Goal: Task Accomplishment & Management: Complete application form

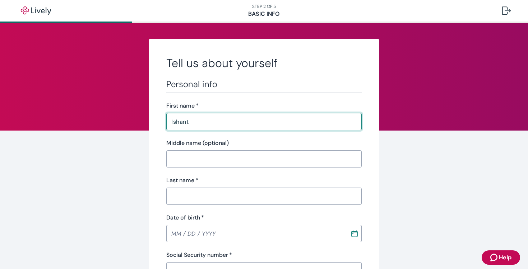
type input "Ishant"
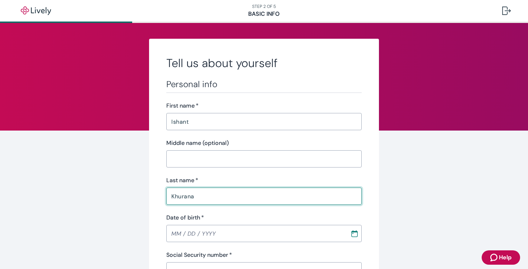
type input "Khurana"
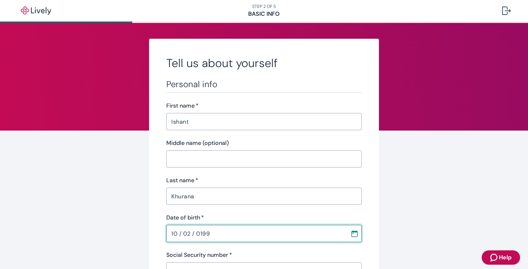
type input "[DATE]"
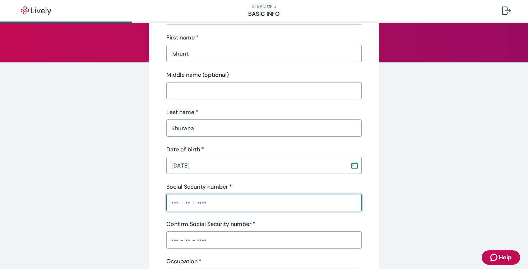
click at [222, 205] on input "Social Security number   *" at bounding box center [263, 203] width 195 height 14
type input "•••-••-2579"
click at [210, 245] on input "Confirm Social Security number   *" at bounding box center [263, 240] width 195 height 14
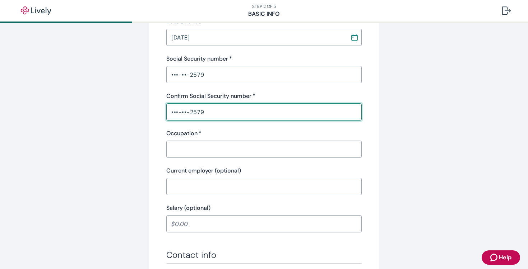
scroll to position [207, 0]
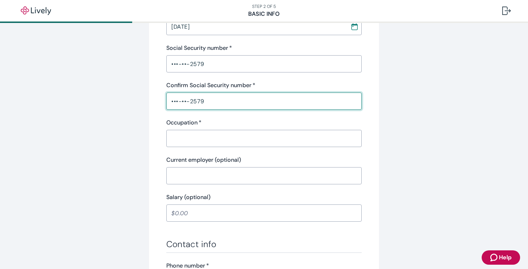
type input "•••-••-2579"
click at [214, 135] on input "Occupation   *" at bounding box center [263, 138] width 195 height 14
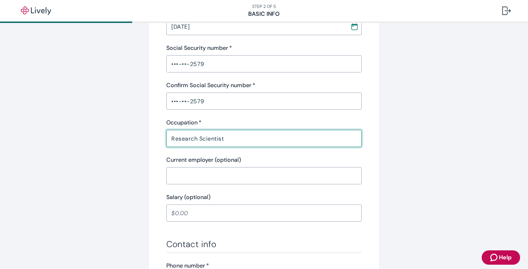
type input "Research Scientist"
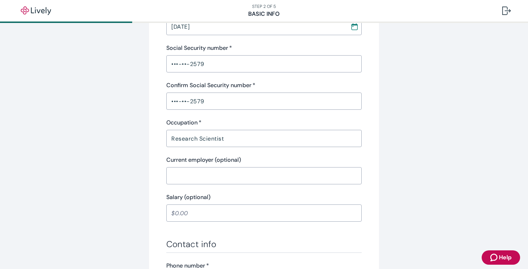
scroll to position [343, 0]
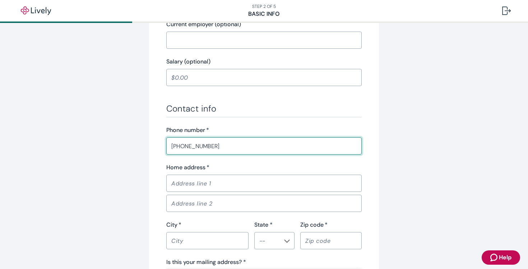
type input "[PHONE_NUMBER]"
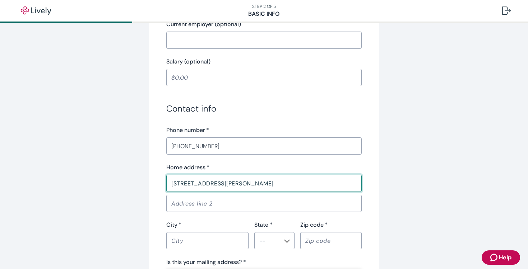
type input "[STREET_ADDRESS][PERSON_NAME]"
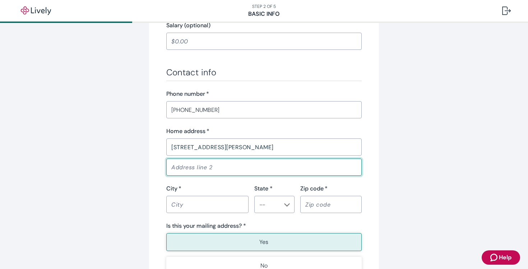
scroll to position [380, 0]
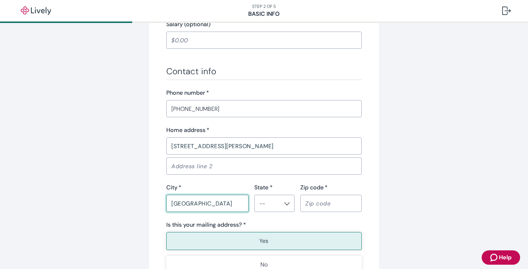
type input "[GEOGRAPHIC_DATA]"
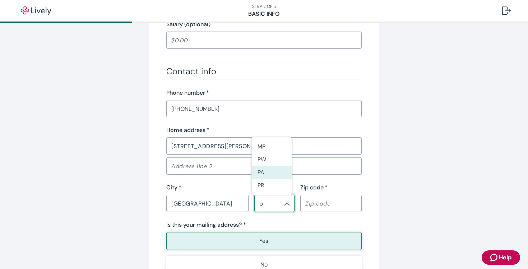
click at [255, 173] on li "PA" at bounding box center [272, 172] width 40 height 13
type input "PA"
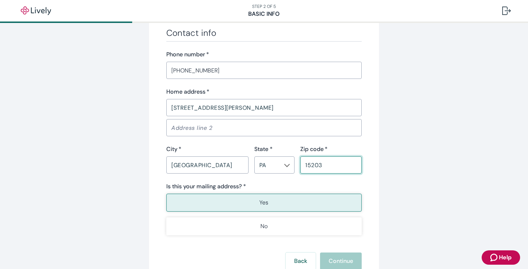
scroll to position [425, 0]
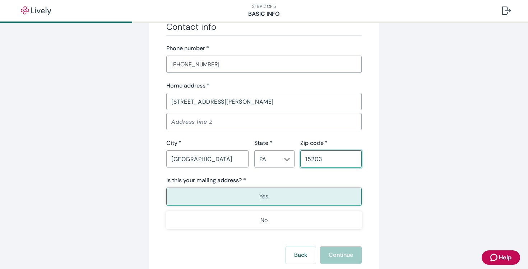
type input "15203"
click at [286, 202] on button "Yes" at bounding box center [263, 197] width 195 height 18
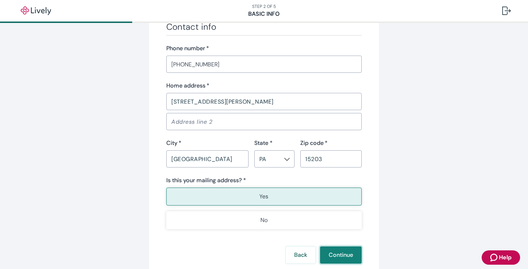
click at [338, 253] on button "Continue" at bounding box center [341, 255] width 42 height 17
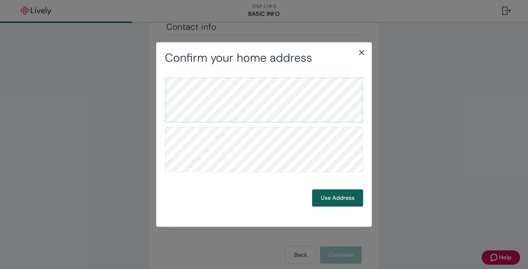
click at [333, 198] on button "Use Address" at bounding box center [337, 197] width 51 height 17
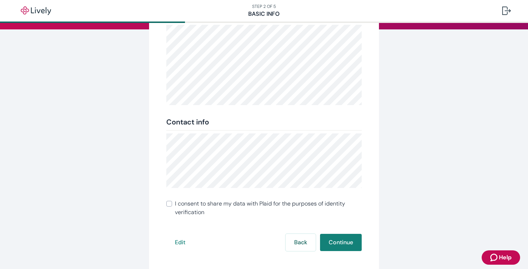
scroll to position [115, 0]
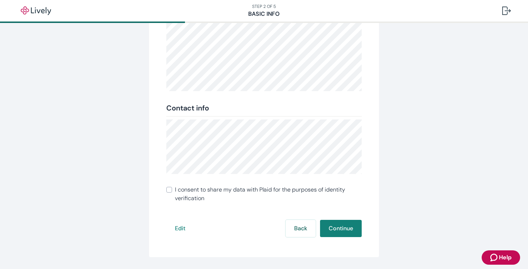
click at [168, 192] on input "I consent to share my data with Plaid for the purposes of identity verification" at bounding box center [169, 190] width 6 height 6
checkbox input "true"
click at [338, 233] on button "Continue" at bounding box center [341, 228] width 42 height 17
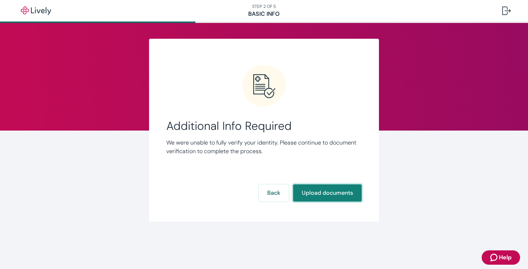
click at [321, 191] on button "Upload documents" at bounding box center [327, 192] width 69 height 17
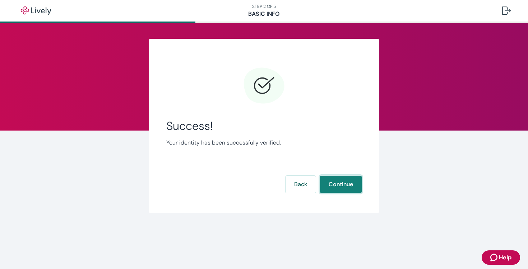
click at [341, 189] on button "Continue" at bounding box center [341, 184] width 42 height 17
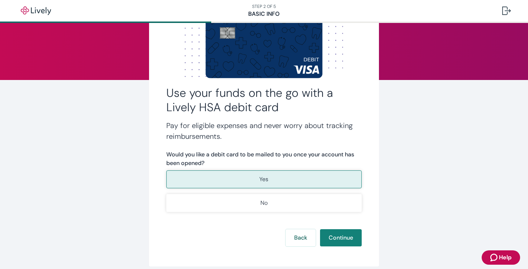
scroll to position [55, 0]
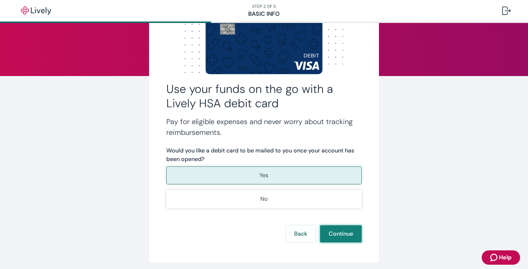
click at [328, 229] on button "Continue" at bounding box center [341, 233] width 42 height 17
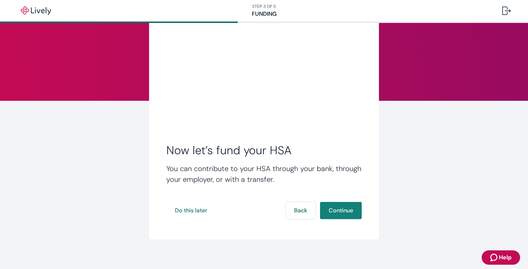
scroll to position [30, 0]
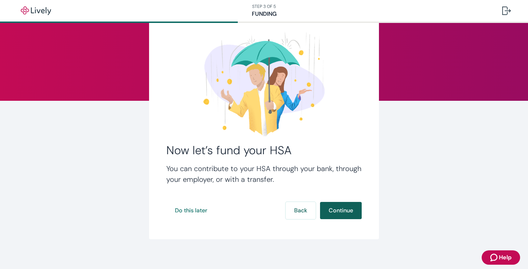
click at [350, 215] on button "Continue" at bounding box center [341, 210] width 42 height 17
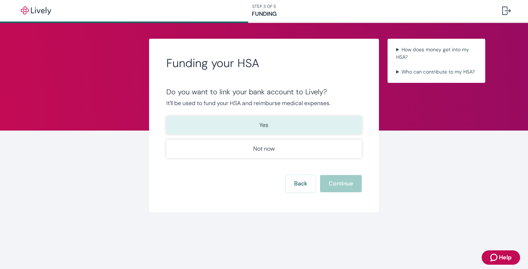
click at [272, 129] on button "Yes" at bounding box center [263, 125] width 195 height 18
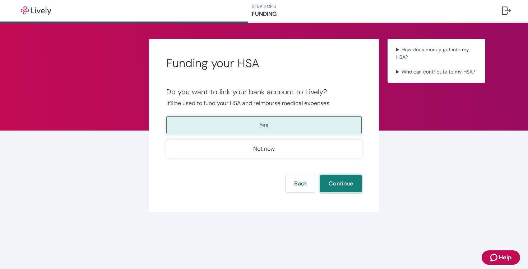
click at [339, 186] on button "Continue" at bounding box center [341, 183] width 42 height 17
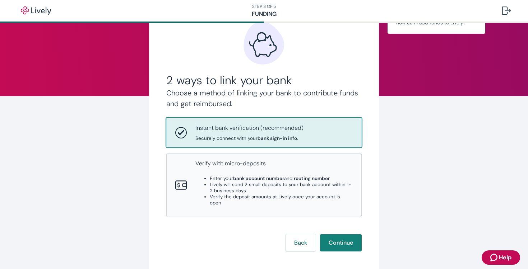
scroll to position [36, 0]
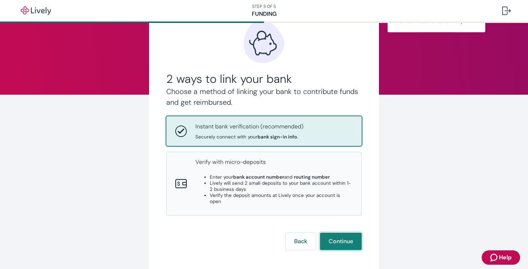
click at [341, 233] on button "Continue" at bounding box center [341, 241] width 42 height 17
click at [333, 233] on button "Continue" at bounding box center [341, 241] width 42 height 17
click at [298, 233] on button "Back" at bounding box center [300, 241] width 30 height 17
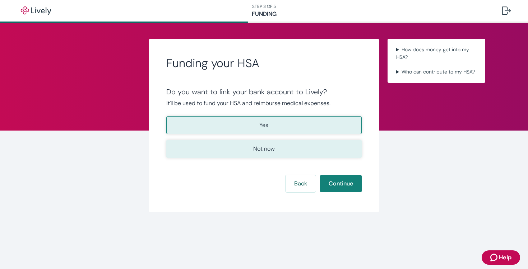
click at [291, 153] on button "Not now" at bounding box center [263, 149] width 195 height 18
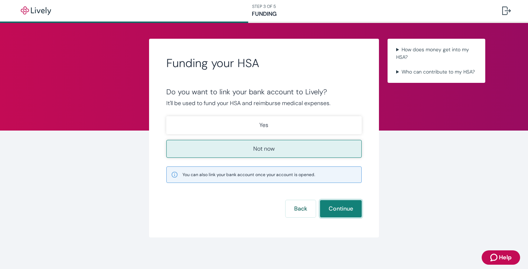
click at [337, 207] on button "Continue" at bounding box center [341, 208] width 42 height 17
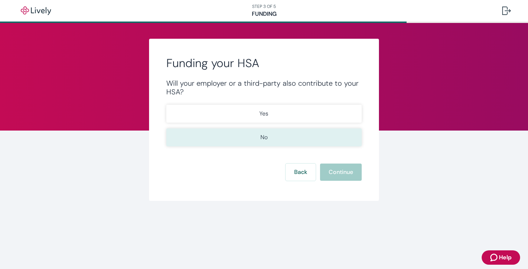
click at [275, 134] on button "No" at bounding box center [263, 137] width 195 height 18
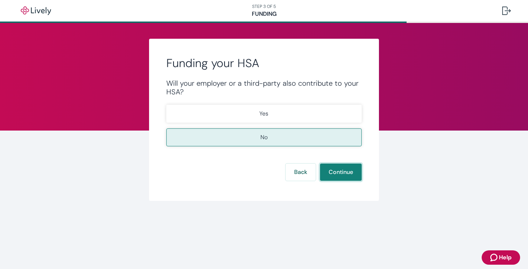
click at [345, 179] on button "Continue" at bounding box center [341, 172] width 42 height 17
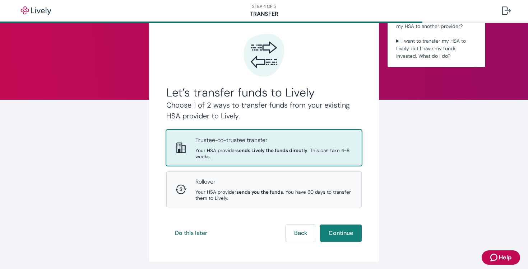
scroll to position [31, 0]
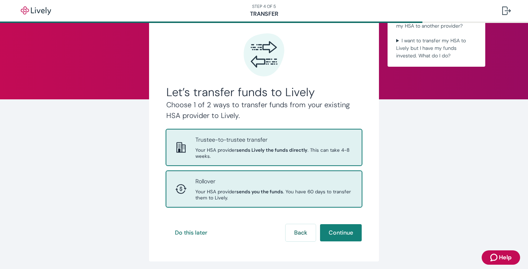
click at [325, 189] on span "Your HSA provider sends you the funds . You have 60 days to transfer them to Li…" at bounding box center [273, 195] width 157 height 12
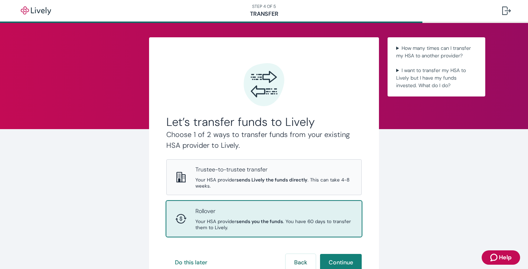
scroll to position [4, 0]
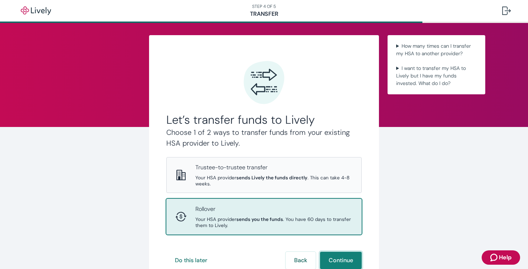
click at [340, 252] on button "Continue" at bounding box center [341, 260] width 42 height 17
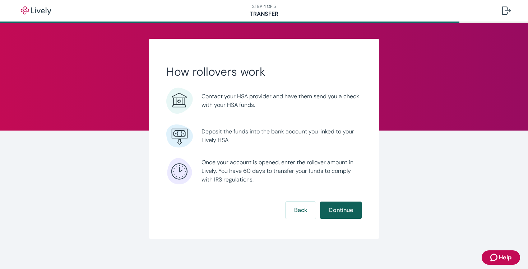
click at [337, 208] on button "Continue" at bounding box center [341, 210] width 42 height 17
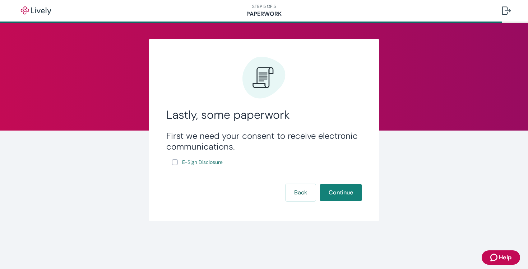
click at [175, 161] on input "E-Sign Disclosure" at bounding box center [175, 162] width 6 height 6
checkbox input "true"
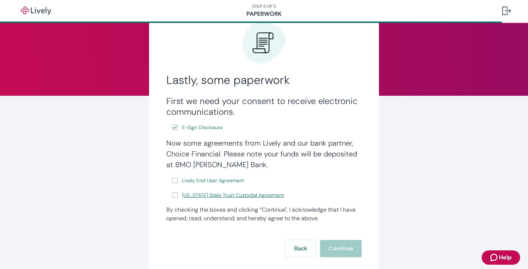
scroll to position [36, 0]
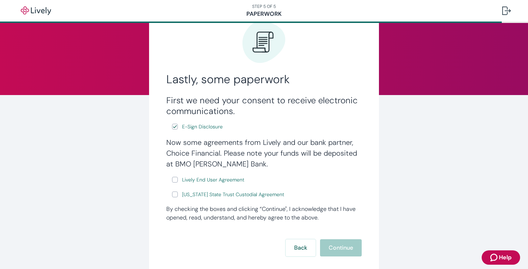
click at [172, 182] on input "Lively End User Agreement" at bounding box center [175, 180] width 6 height 6
checkbox input "true"
click at [172, 195] on input "[US_STATE] State Trust Custodial Agreement" at bounding box center [175, 195] width 6 height 6
checkbox input "true"
click at [327, 246] on button "Continue" at bounding box center [341, 247] width 42 height 17
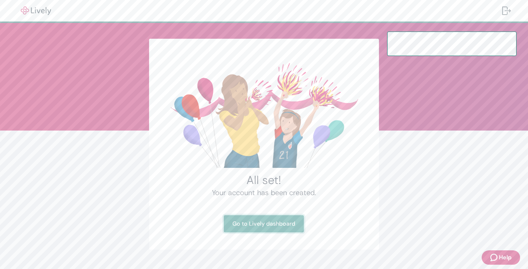
click at [279, 228] on link "Go to Lively dashboard" at bounding box center [264, 223] width 80 height 17
